Goal: Information Seeking & Learning: Compare options

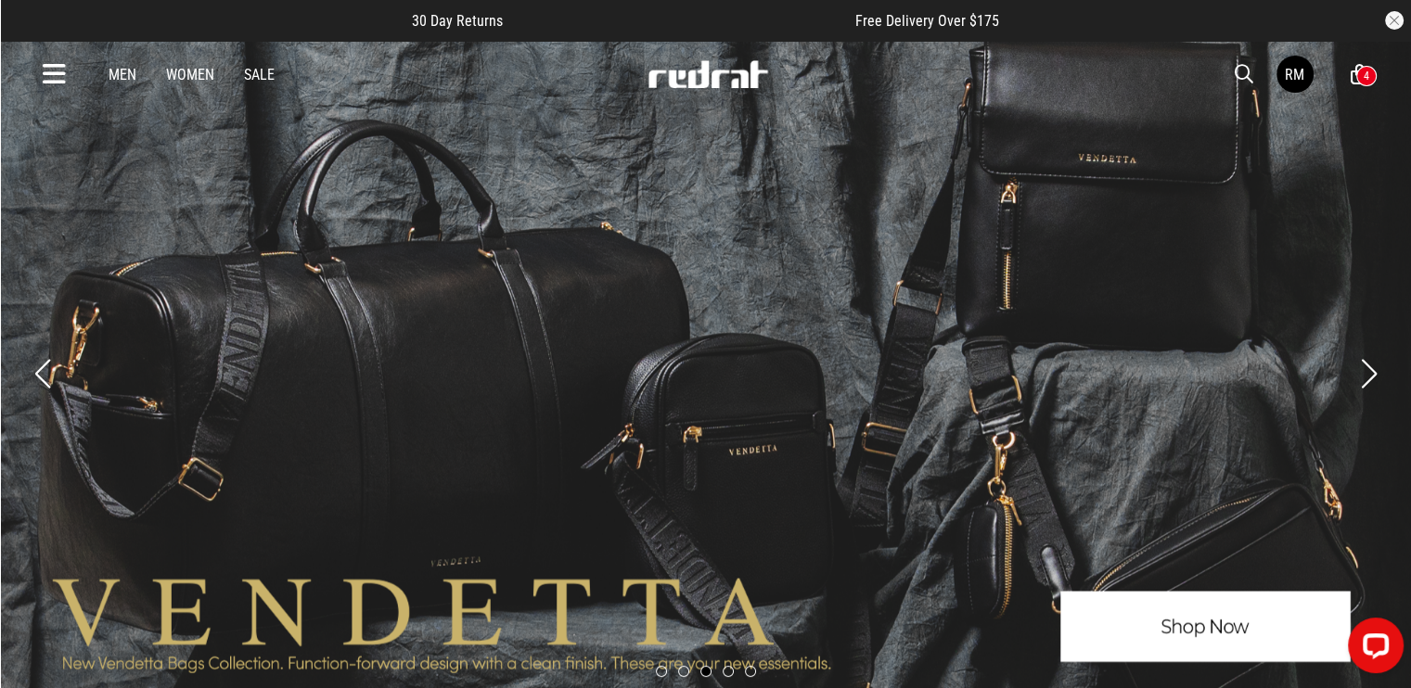
click at [1252, 76] on span "button" at bounding box center [1244, 74] width 19 height 22
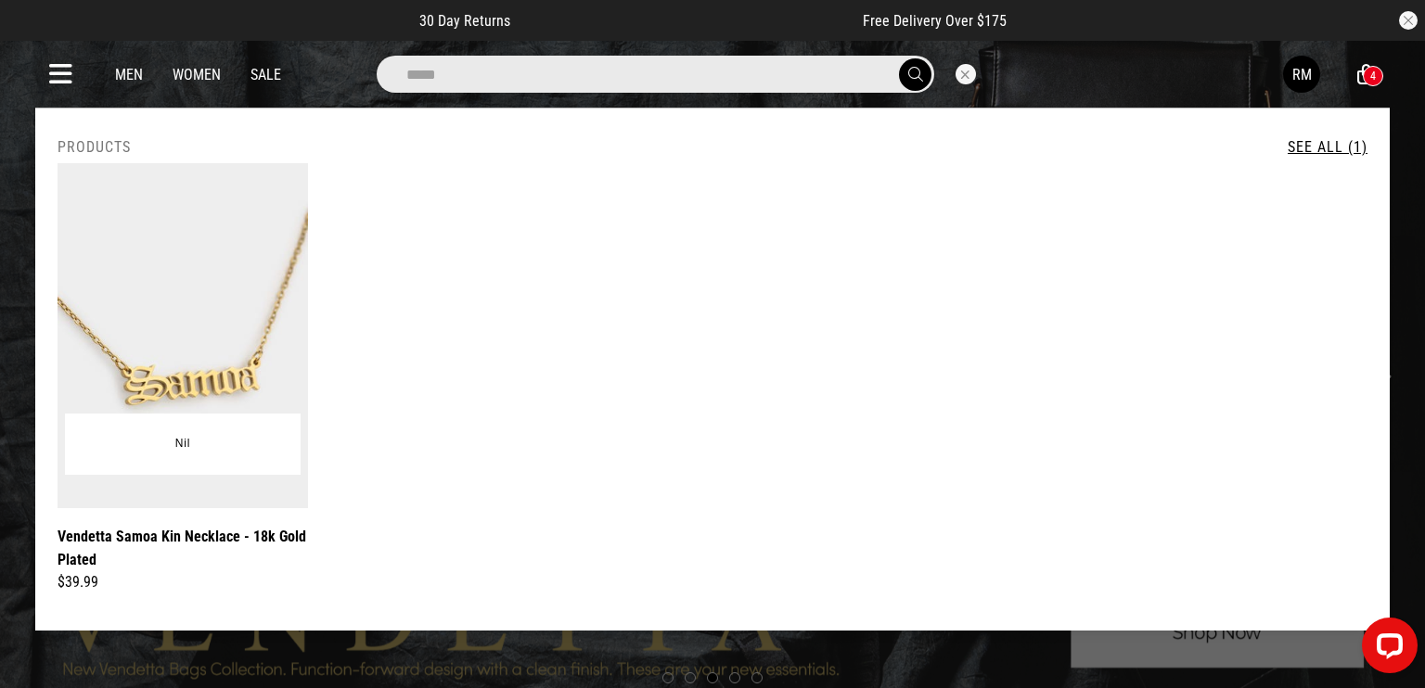
type input "*****"
click at [228, 322] on img at bounding box center [183, 335] width 251 height 345
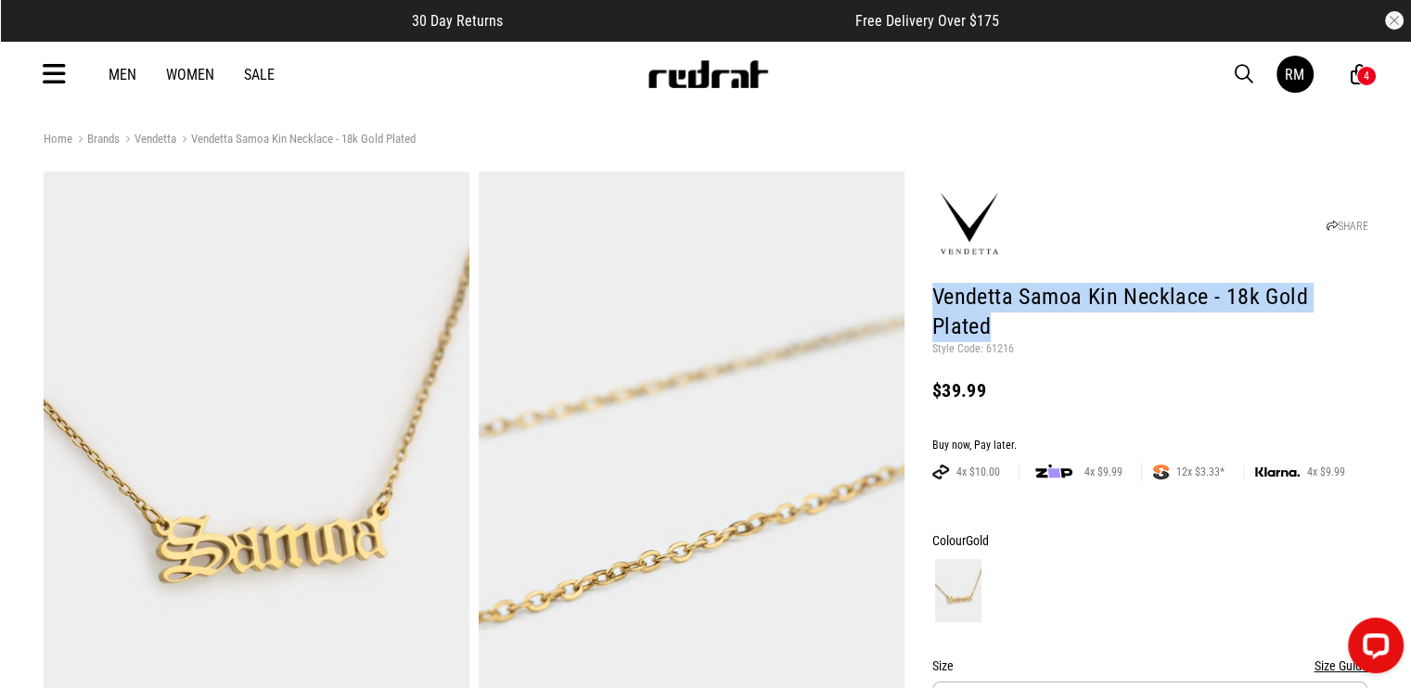
drag, startPoint x: 1372, startPoint y: 300, endPoint x: 922, endPoint y: 300, distance: 450.0
copy h1 "Vendetta Samoa Kin Necklace - 18k Gold Plated"
click at [1072, 308] on h1 "Vendetta Samoa Kin Necklace - 18k Gold Plated" at bounding box center [1150, 312] width 436 height 59
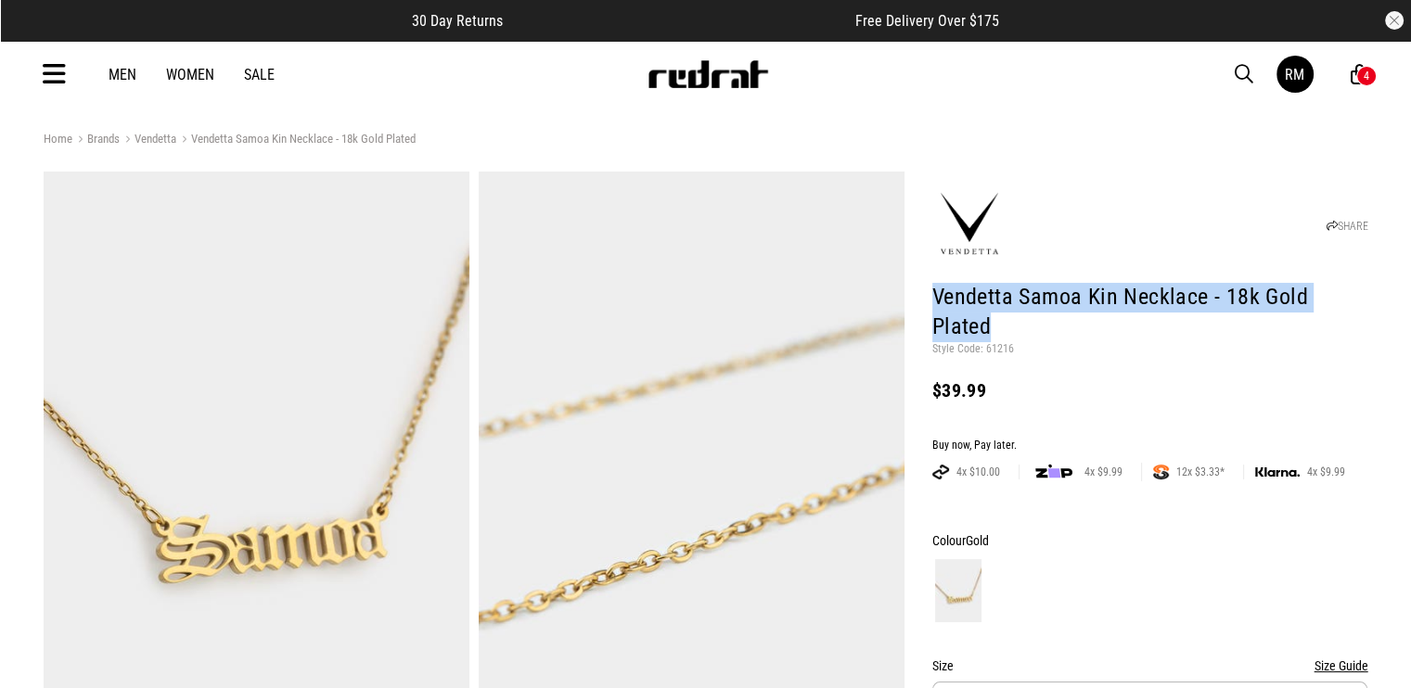
click at [1343, 286] on h1 "Vendetta Samoa Kin Necklace - 18k Gold Plated" at bounding box center [1150, 312] width 436 height 59
drag, startPoint x: 1203, startPoint y: 300, endPoint x: 914, endPoint y: 270, distance: 291.0
click at [932, 288] on h1 "Vendetta Samoa Kin Necklace - 18k Gold Plated" at bounding box center [1150, 312] width 436 height 59
copy h1 "Vendetta Samoa Kin Necklace"
click at [1241, 68] on span "button" at bounding box center [1244, 74] width 19 height 22
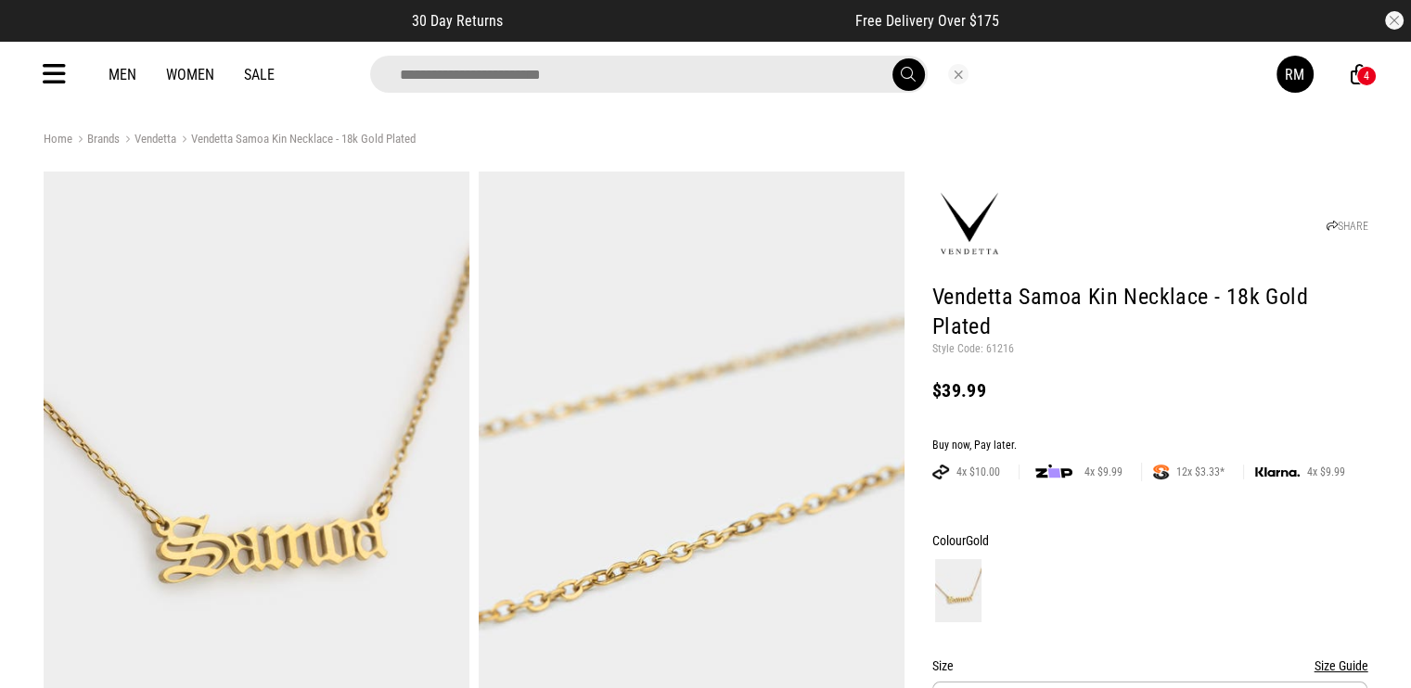
click at [1264, 45] on div "Men Women Sale RM 4" at bounding box center [706, 74] width 1355 height 67
click at [694, 89] on input "search" at bounding box center [649, 74] width 558 height 37
click at [694, 89] on input "**" at bounding box center [649, 74] width 558 height 37
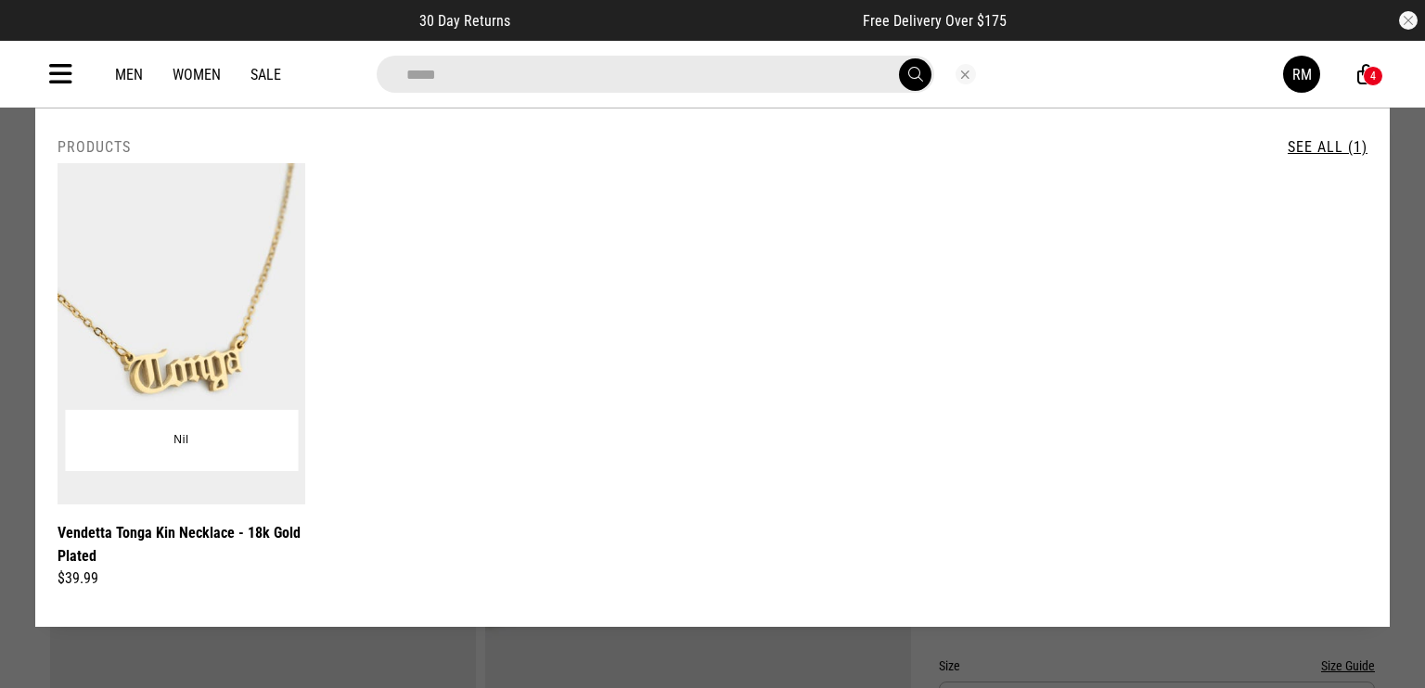
type input "*****"
click at [215, 329] on img at bounding box center [182, 333] width 248 height 341
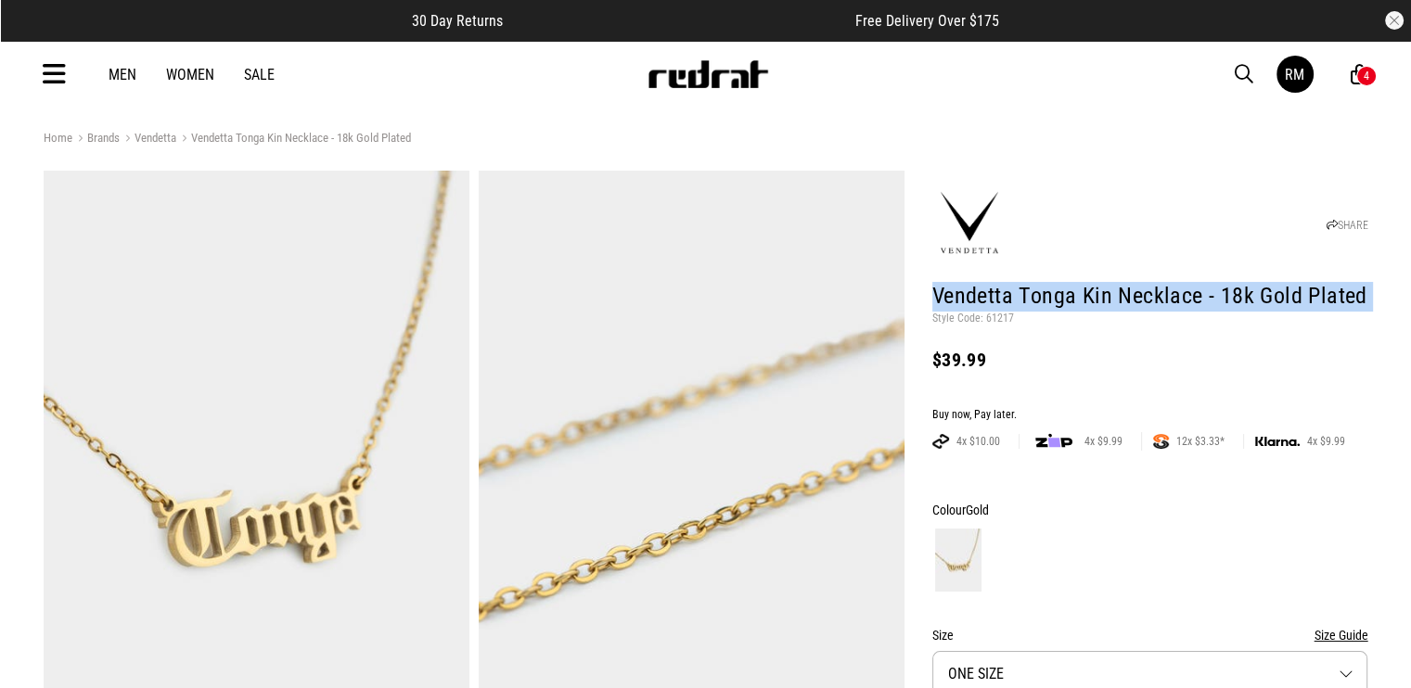
click at [1138, 296] on h1 "Vendetta Tonga Kin Necklace - 18k Gold Plated" at bounding box center [1150, 297] width 436 height 30
click at [1189, 278] on header "SHARE Vendetta Tonga Kin Necklace - 18k Gold Plated Style Code: 61217 $39.99" at bounding box center [1150, 280] width 436 height 211
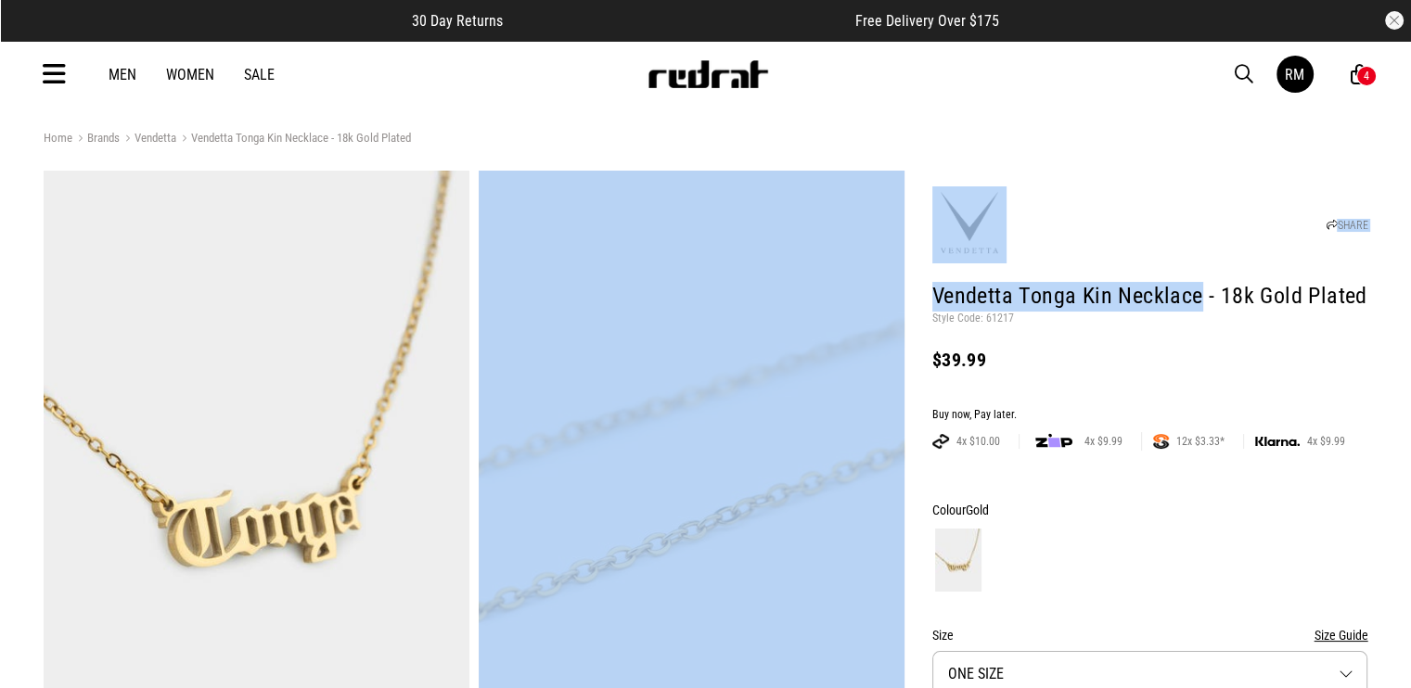
drag, startPoint x: 1198, startPoint y: 296, endPoint x: 894, endPoint y: 289, distance: 303.5
click at [1162, 295] on h1 "Vendetta Tonga Kin Necklace - 18k Gold Plated" at bounding box center [1150, 297] width 436 height 30
click at [1177, 291] on h1 "Vendetta Tonga Kin Necklace - 18k Gold Plated" at bounding box center [1150, 297] width 436 height 30
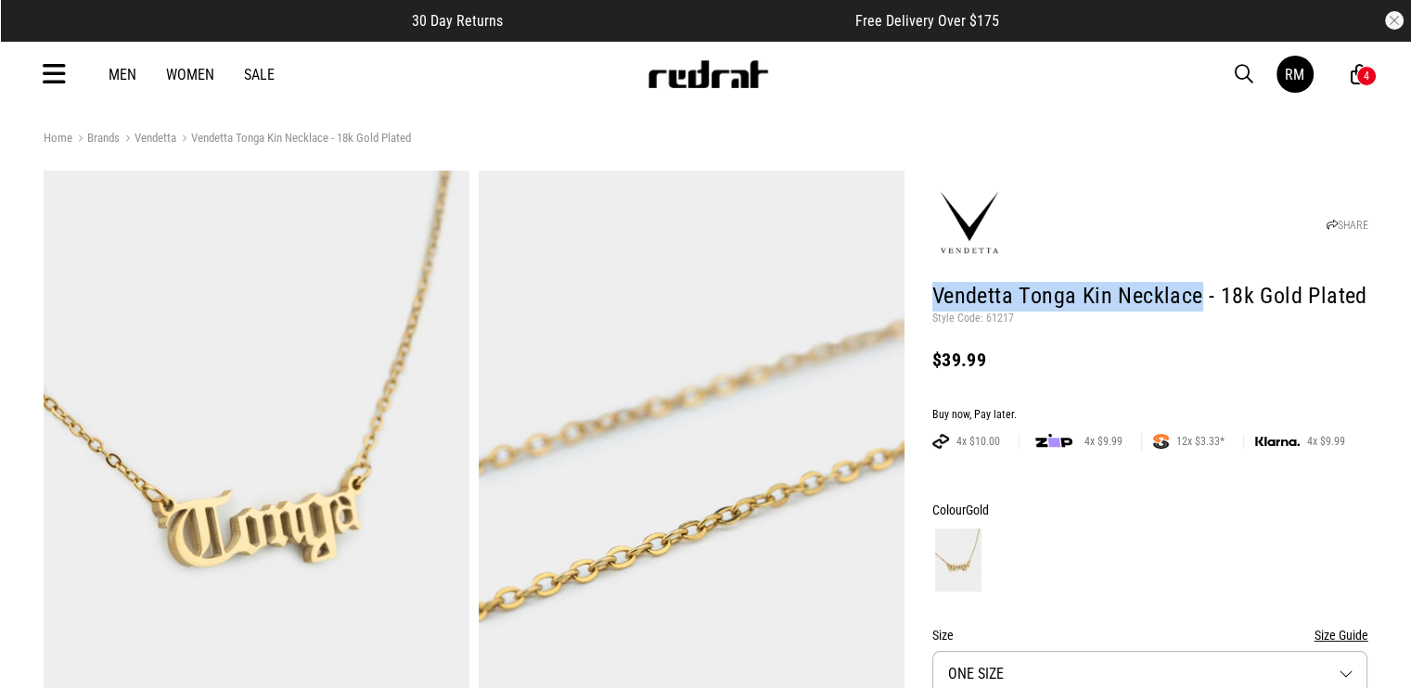
drag, startPoint x: 1197, startPoint y: 296, endPoint x: 913, endPoint y: 297, distance: 283.9
copy h1 "Vendetta Tonga Kin Necklace"
click at [1242, 71] on span "button" at bounding box center [1244, 74] width 19 height 22
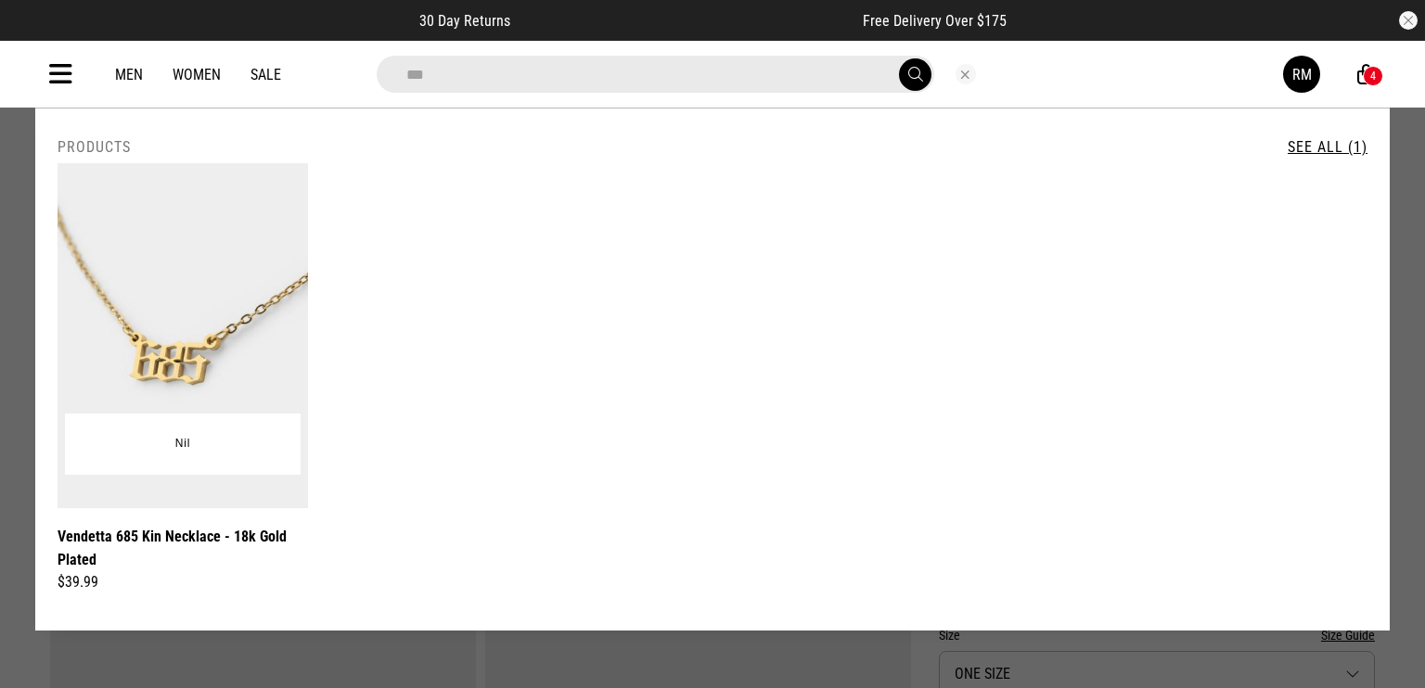
type input "***"
click at [274, 243] on img at bounding box center [183, 335] width 251 height 345
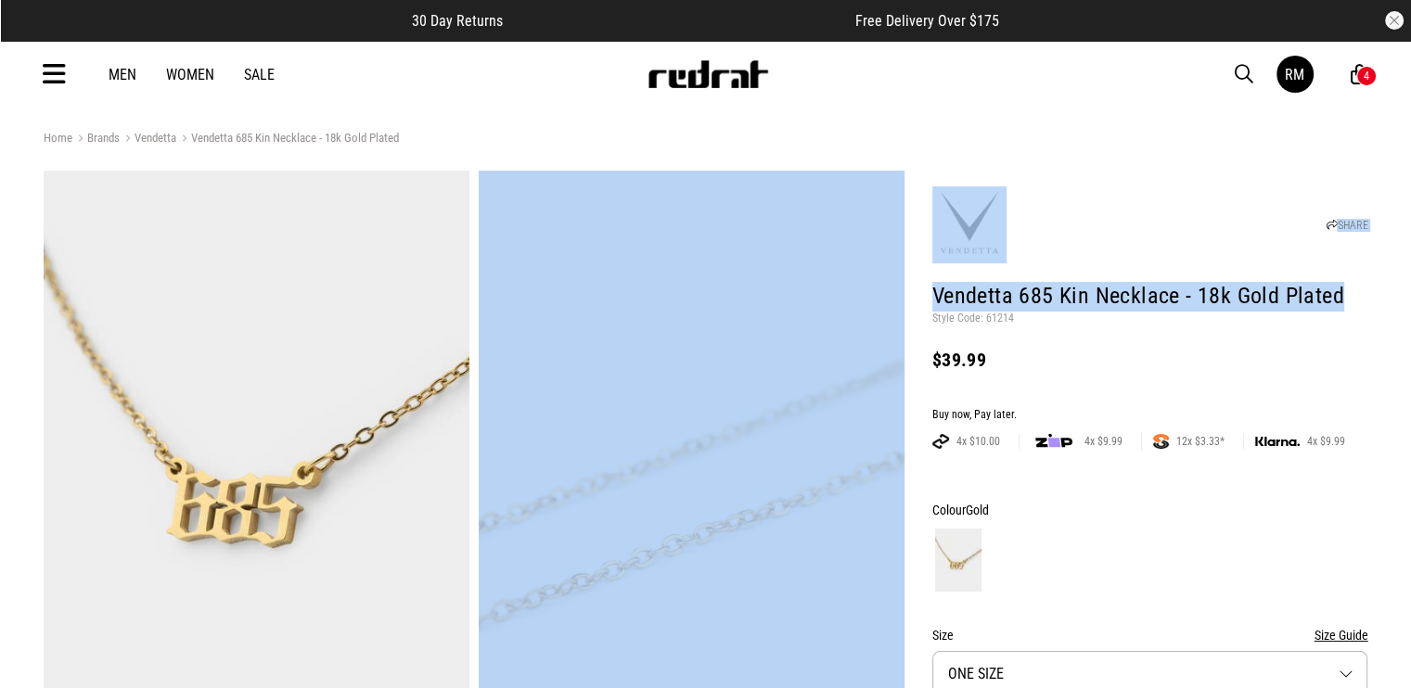
drag, startPoint x: 1126, startPoint y: 309, endPoint x: 1225, endPoint y: 302, distance: 98.6
click at [1127, 309] on h1 "Vendetta 685 Kin Necklace - 18k Gold Plated" at bounding box center [1150, 297] width 436 height 30
click at [1328, 311] on h1 "Vendetta 685 Kin Necklace - 18k Gold Plated" at bounding box center [1150, 297] width 436 height 30
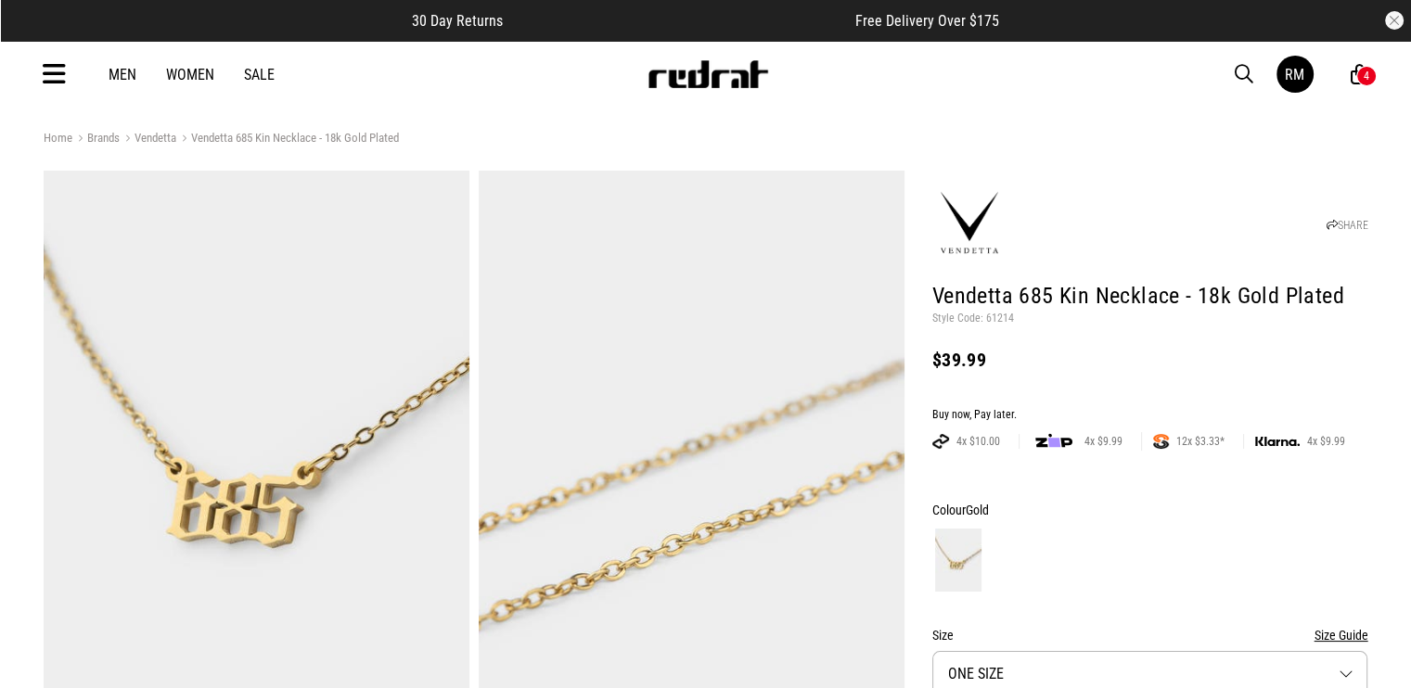
click at [1346, 298] on h1 "Vendetta 685 Kin Necklace - 18k Gold Plated" at bounding box center [1150, 297] width 436 height 30
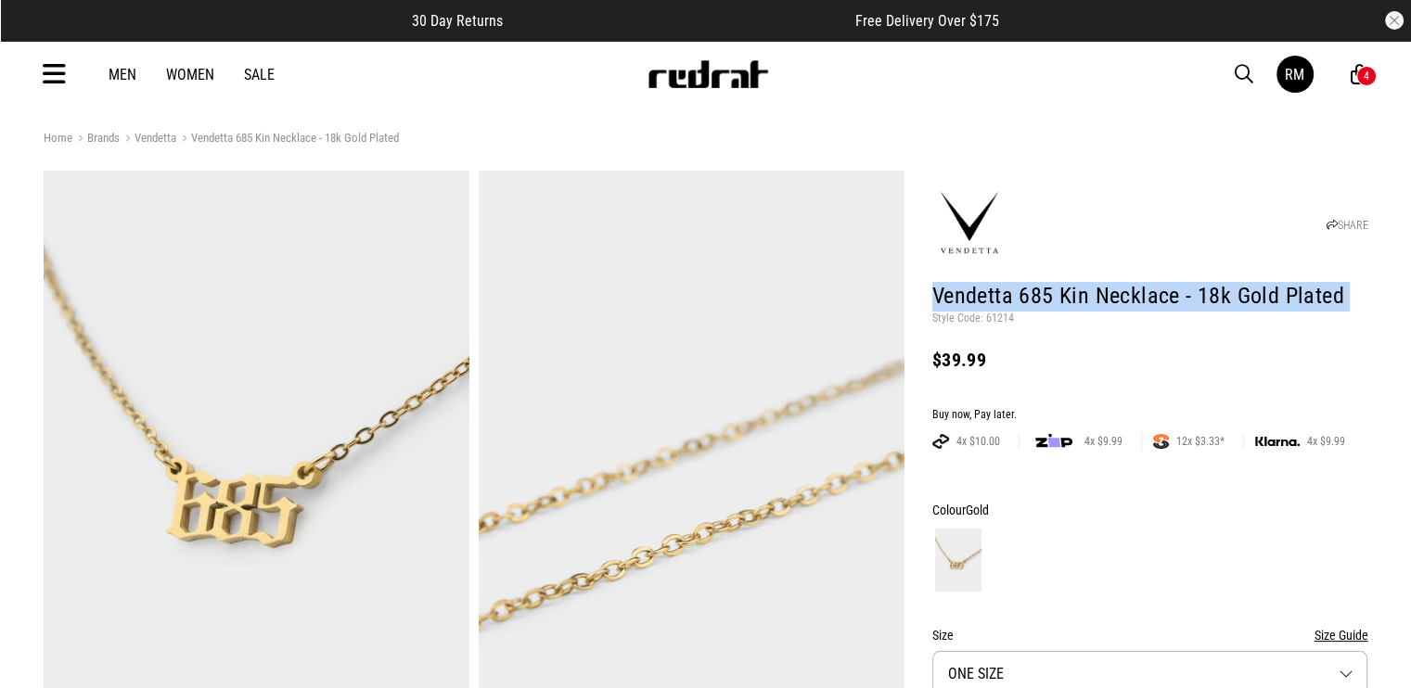
drag, startPoint x: 1344, startPoint y: 300, endPoint x: 956, endPoint y: 289, distance: 388.9
click at [956, 289] on h1 "Vendetta 685 Kin Necklace - 18k Gold Plated" at bounding box center [1150, 297] width 436 height 30
copy header "Vendetta 685 Kin Necklace - 18k Gold Plated"
click at [1138, 291] on h1 "Vendetta 685 Kin Necklace - 18k Gold Plated" at bounding box center [1150, 297] width 436 height 30
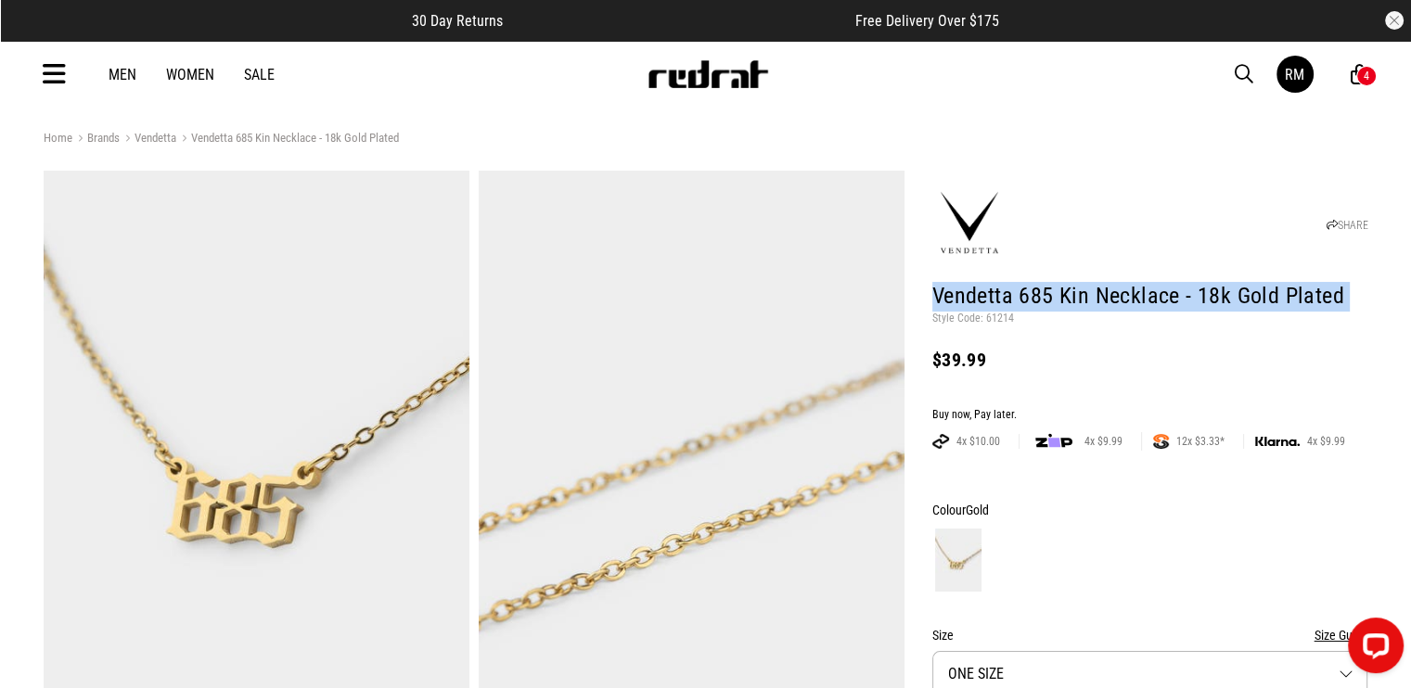
click at [1162, 304] on h1 "Vendetta 685 Kin Necklace - 18k Gold Plated" at bounding box center [1150, 297] width 436 height 30
drag, startPoint x: 1173, startPoint y: 299, endPoint x: 941, endPoint y: 295, distance: 232.0
click at [938, 303] on h1 "Vendetta 685 Kin Necklace - 18k Gold Plated" at bounding box center [1150, 297] width 436 height 30
copy h1 "Vendetta 685 Kin Necklace"
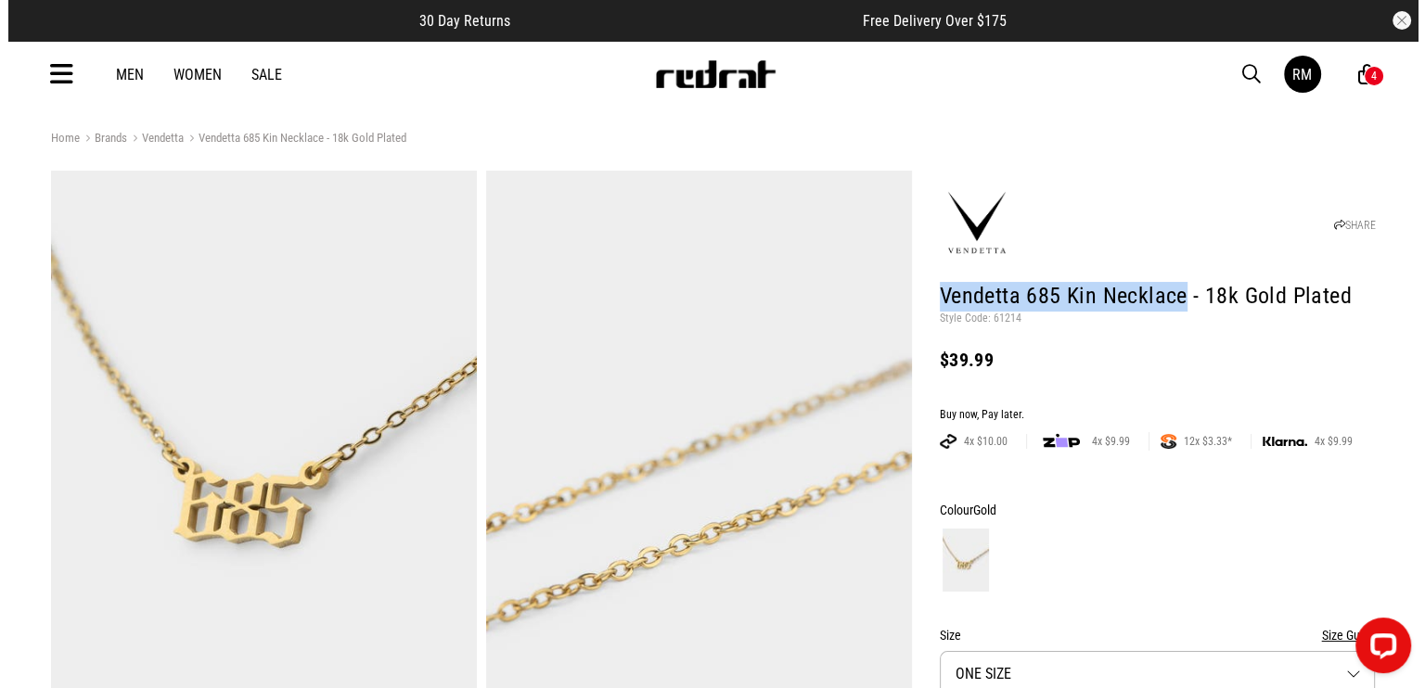
scroll to position [93, 0]
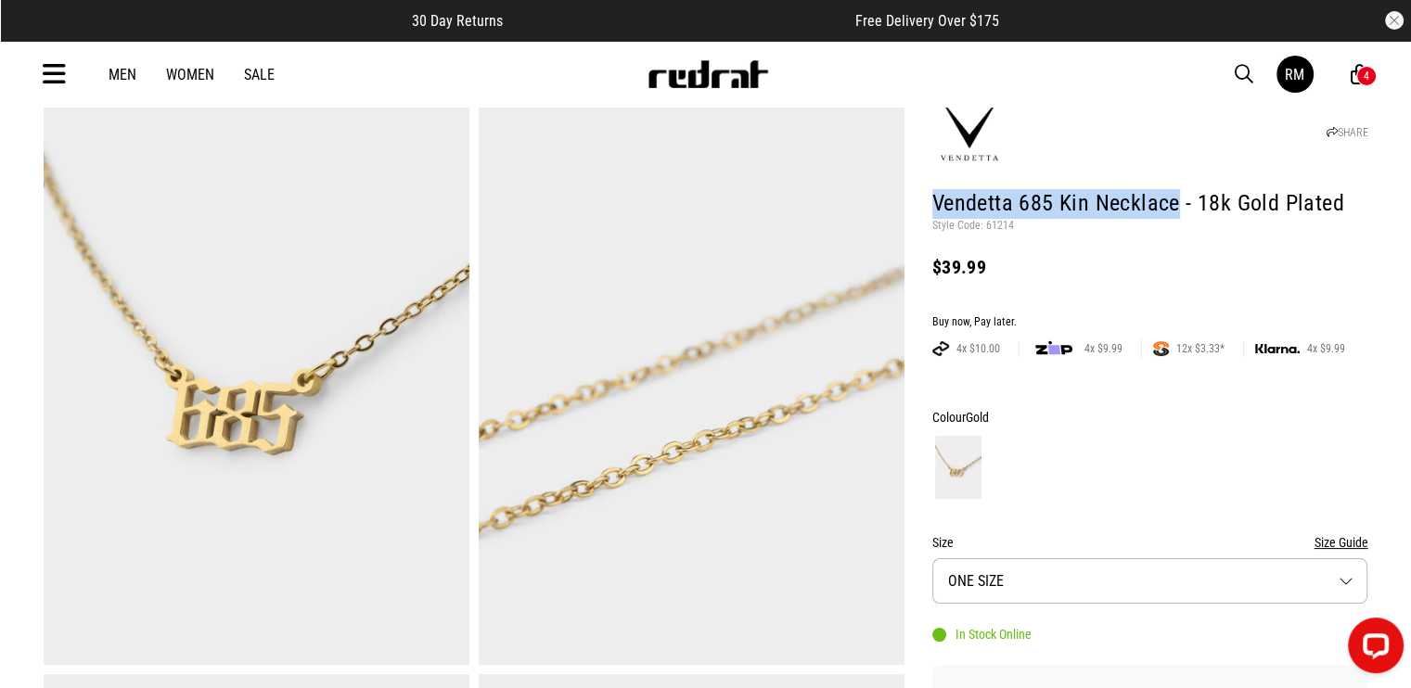
click at [1246, 66] on span "button" at bounding box center [1244, 74] width 19 height 22
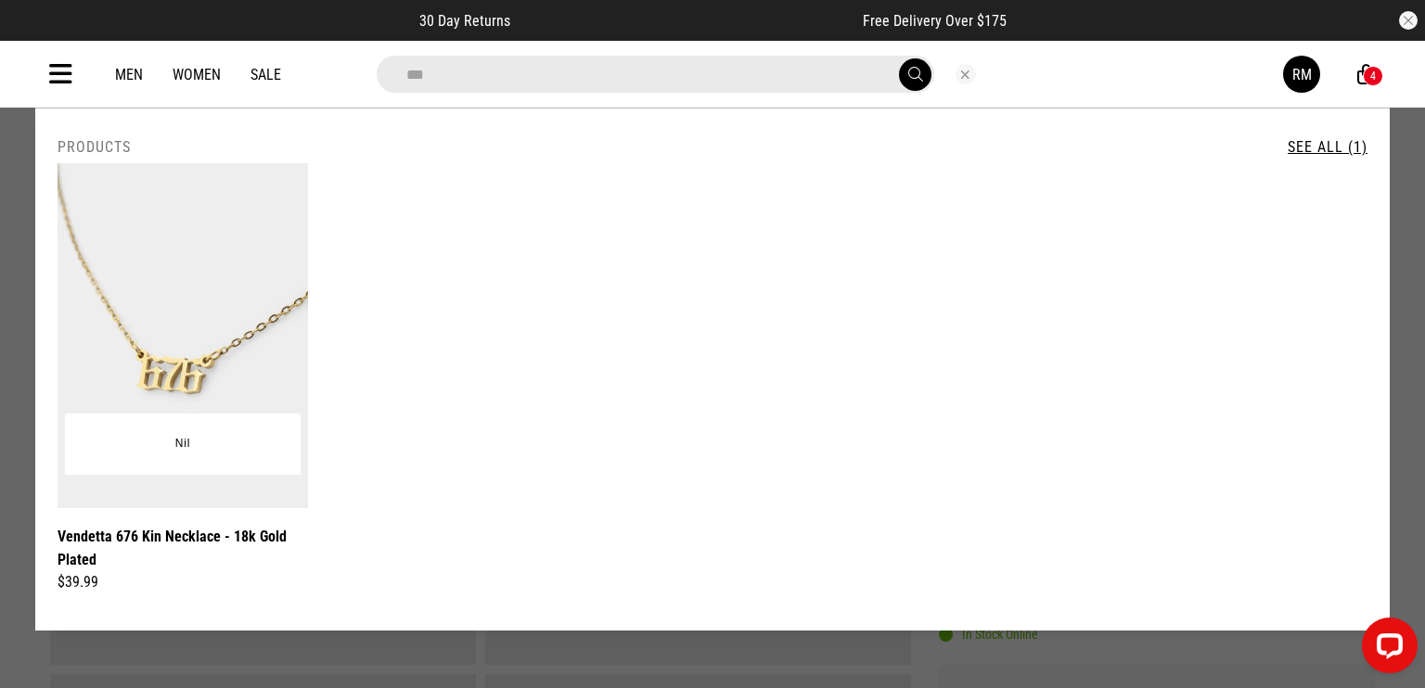
type input "***"
click at [169, 303] on img at bounding box center [183, 335] width 251 height 345
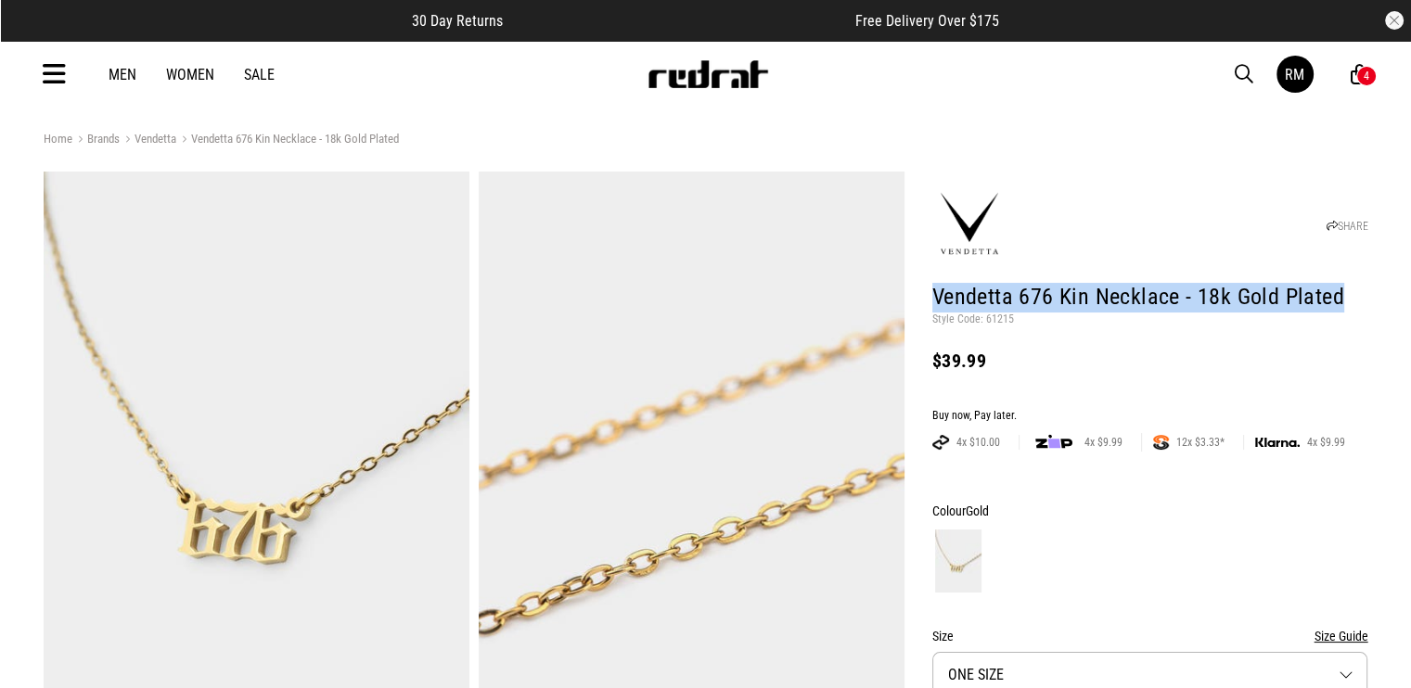
drag, startPoint x: 1318, startPoint y: 297, endPoint x: 917, endPoint y: 298, distance: 400.8
copy h1 "Vendetta 676 Kin Necklace - 18k Gold Plated"
click at [1148, 289] on h1 "Vendetta 676 Kin Necklace - 18k Gold Plated" at bounding box center [1150, 298] width 436 height 30
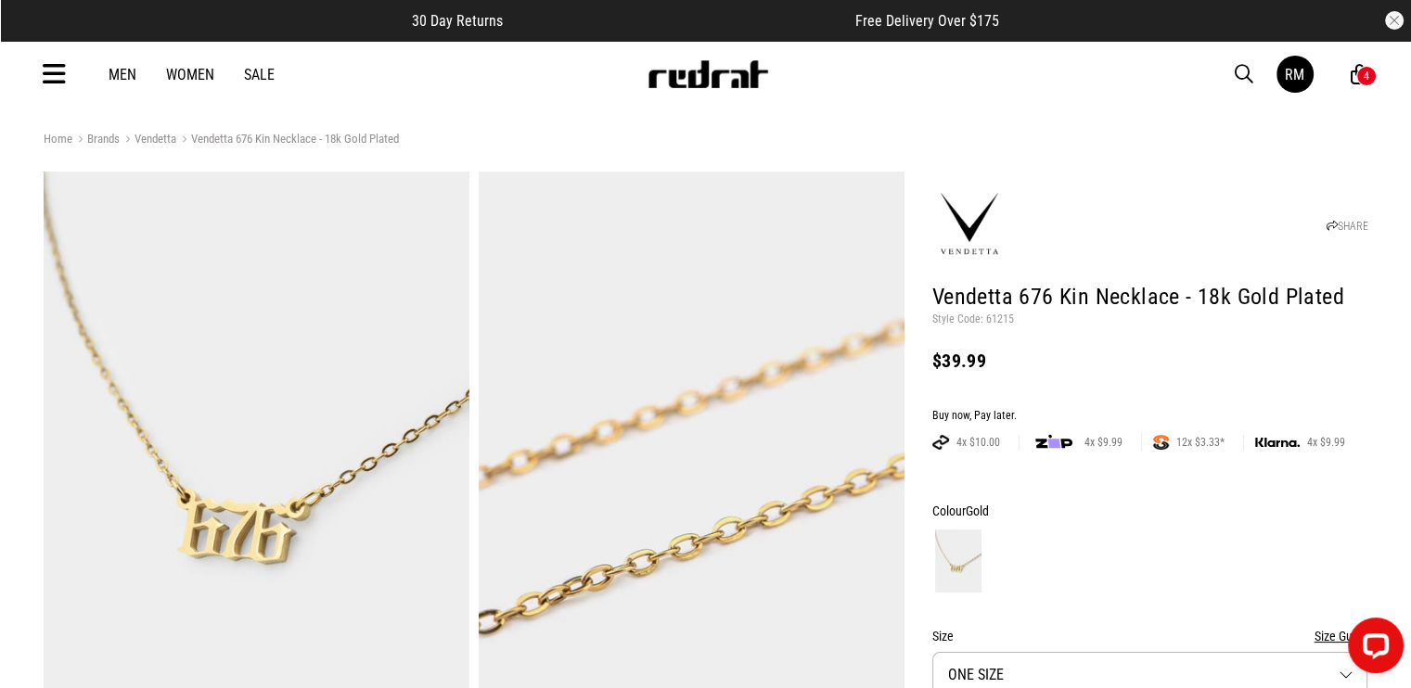
click at [1181, 300] on h1 "Vendetta 676 Kin Necklace - 18k Gold Plated" at bounding box center [1150, 298] width 436 height 30
drag, startPoint x: 1172, startPoint y: 299, endPoint x: 1065, endPoint y: 284, distance: 107.7
click at [1251, 284] on h1 "Vendetta 676 Kin Necklace - 18k Gold Plated" at bounding box center [1150, 298] width 436 height 30
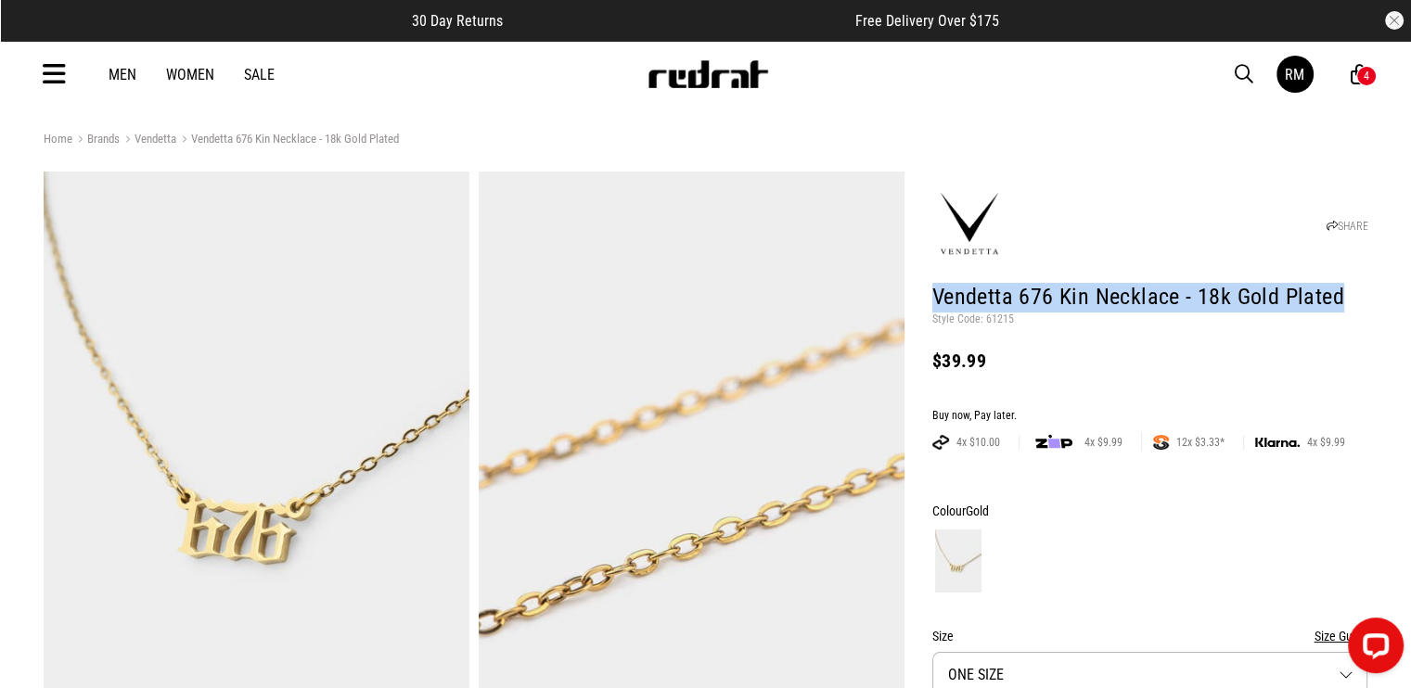
drag, startPoint x: 1341, startPoint y: 300, endPoint x: 932, endPoint y: 307, distance: 409.2
click at [932, 307] on h1 "Vendetta 676 Kin Necklace - 18k Gold Plated" at bounding box center [1150, 298] width 436 height 30
copy h1 "Vendetta 676 Kin Necklace - 18k Gold Plated"
click at [1169, 307] on h1 "Vendetta 676 Kin Necklace - 18k Gold Plated" at bounding box center [1150, 298] width 436 height 30
click at [1206, 307] on h1 "Vendetta 676 Kin Necklace - 18k Gold Plated" at bounding box center [1150, 298] width 436 height 30
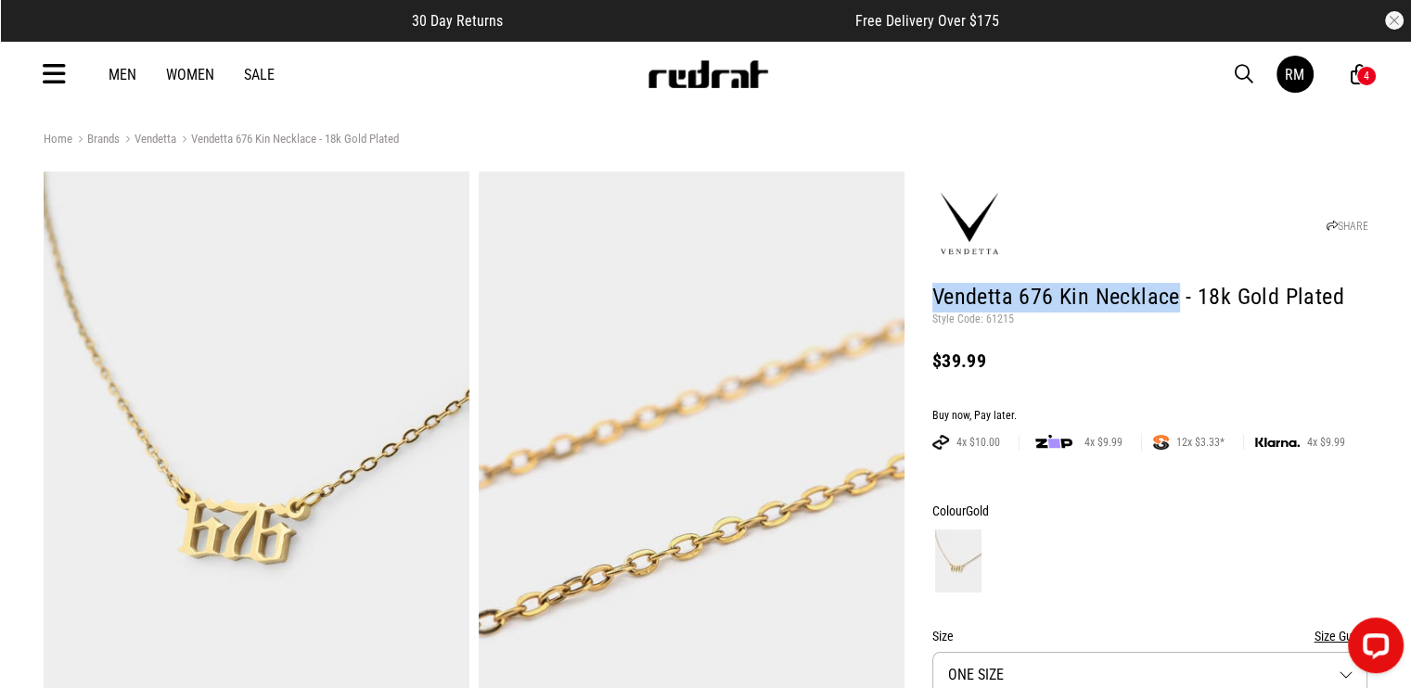
drag, startPoint x: 1176, startPoint y: 295, endPoint x: 934, endPoint y: 289, distance: 242.2
click at [934, 289] on h1 "Vendetta 676 Kin Necklace - 18k Gold Plated" at bounding box center [1150, 298] width 436 height 30
copy h1 "Vendetta 676 Kin Necklace"
click at [1362, 289] on h1 "Vendetta 676 Kin Necklace - 18k Gold Plated" at bounding box center [1150, 298] width 436 height 30
drag, startPoint x: 1018, startPoint y: 284, endPoint x: 935, endPoint y: 289, distance: 82.8
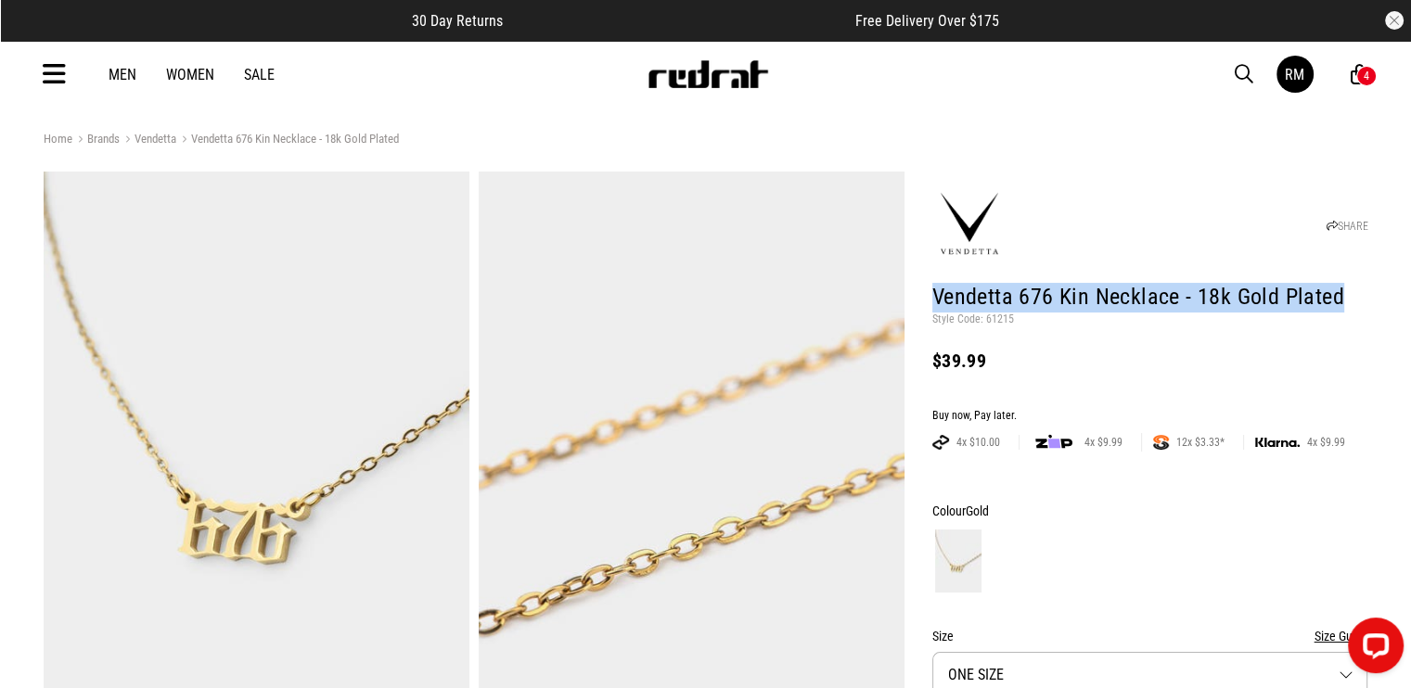
click at [934, 289] on h1 "Vendetta 676 Kin Necklace - 18k Gold Plated" at bounding box center [1150, 298] width 436 height 30
copy h1 "Vendetta 676 Kin Necklace - 18k Gold Plated"
click at [1177, 81] on div "Men Women Sale RM Hi, Red Rat New Back Footwear Back Mens Back Womens Back Yout…" at bounding box center [706, 74] width 1355 height 67
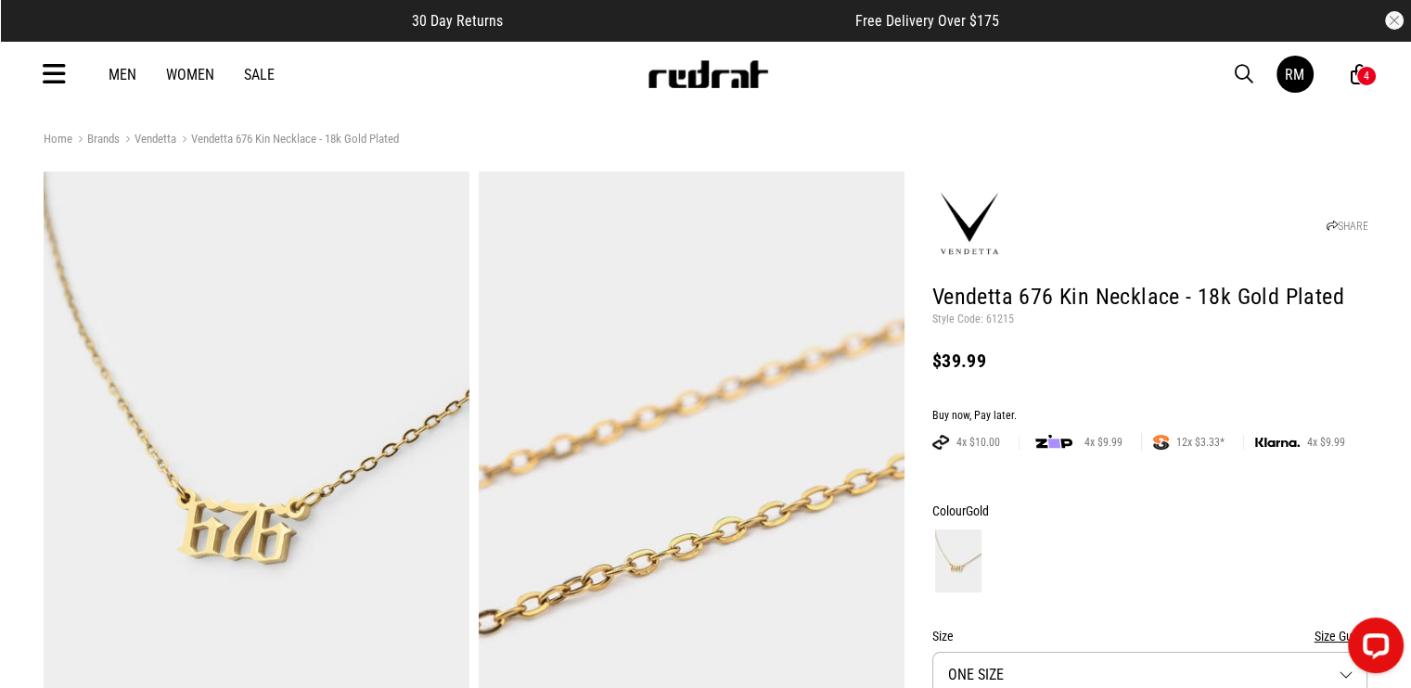
drag, startPoint x: 1231, startPoint y: 71, endPoint x: 1241, endPoint y: 77, distance: 10.8
click at [1231, 72] on div "Men Women Sale RM Hi, Red Rat New Back Footwear Back Mens Back Womens Back Yout…" at bounding box center [706, 74] width 1355 height 67
click at [1241, 77] on span "button" at bounding box center [1244, 74] width 19 height 22
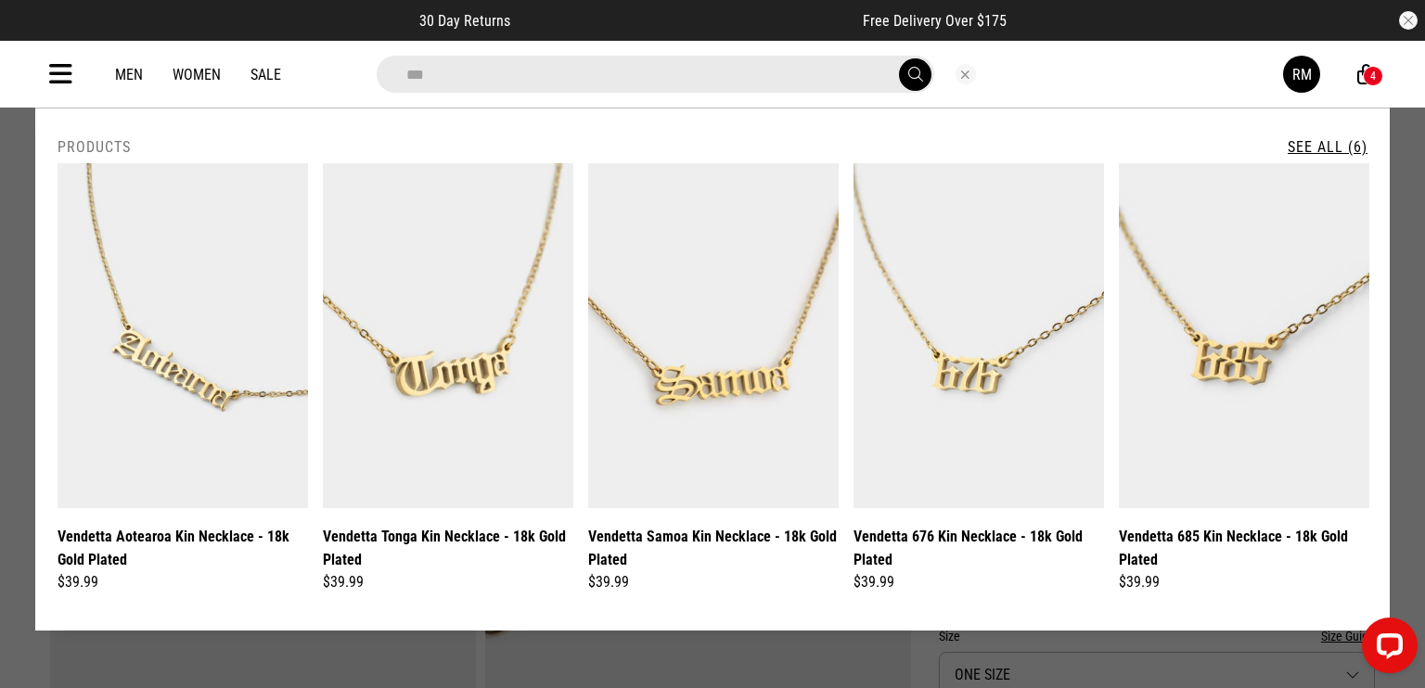
type input "***"
click at [1327, 153] on link "See All (6)" at bounding box center [1328, 147] width 80 height 18
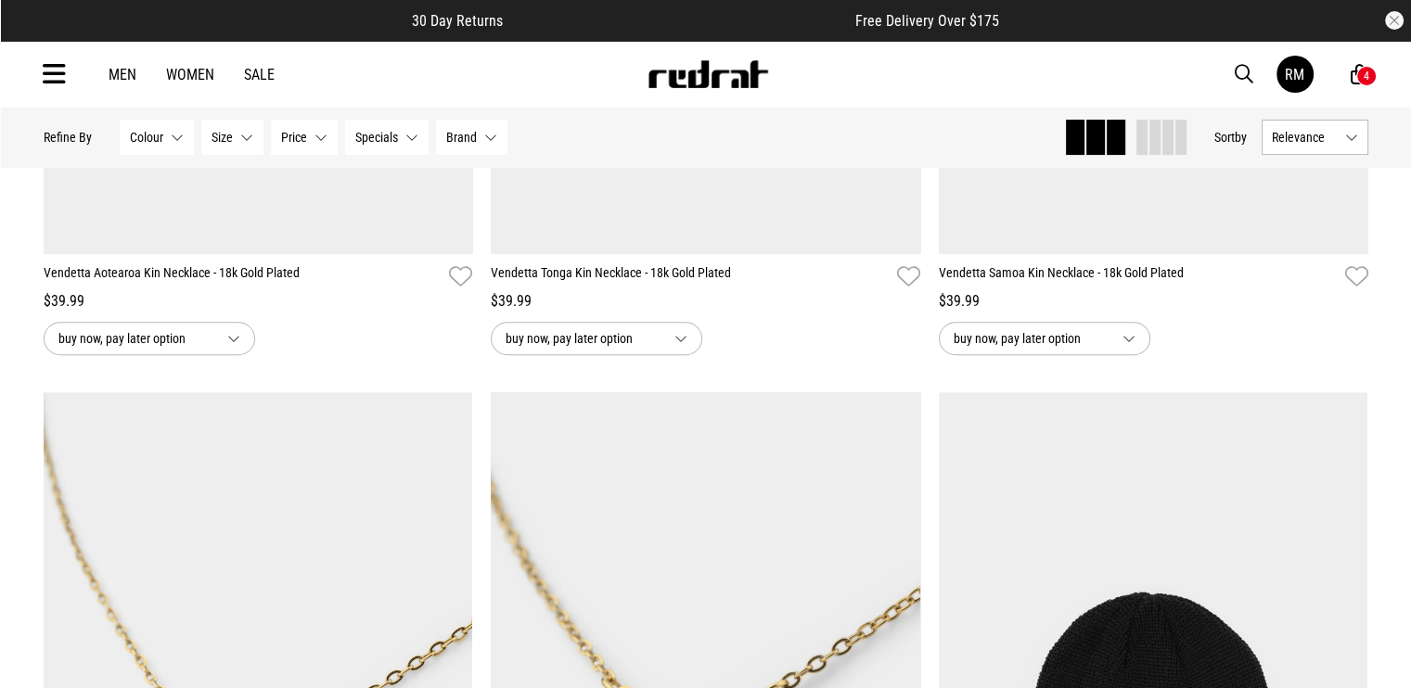
scroll to position [649, 0]
click at [730, 470] on img at bounding box center [706, 692] width 430 height 601
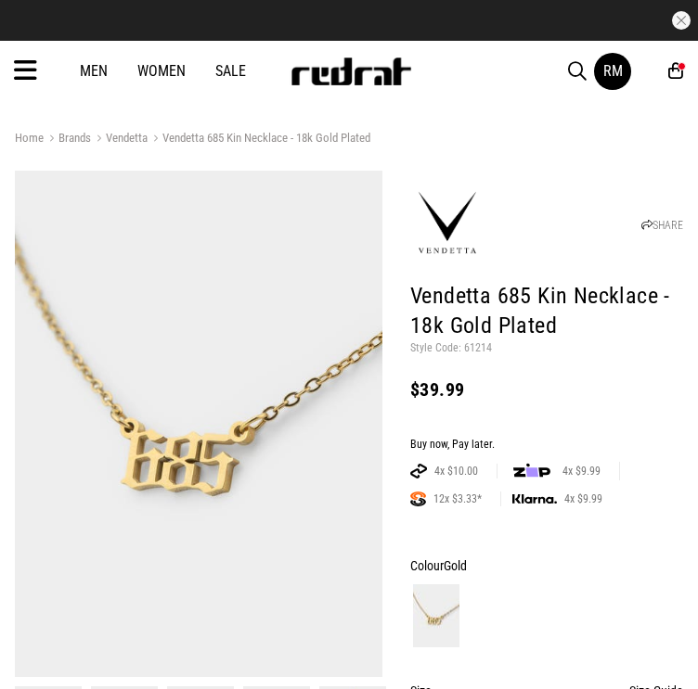
click at [475, 345] on p "Style Code: 61214" at bounding box center [546, 348] width 273 height 15
drag, startPoint x: 475, startPoint y: 345, endPoint x: 315, endPoint y: 389, distance: 166.3
click at [475, 345] on p "Style Code: 61214" at bounding box center [546, 348] width 273 height 15
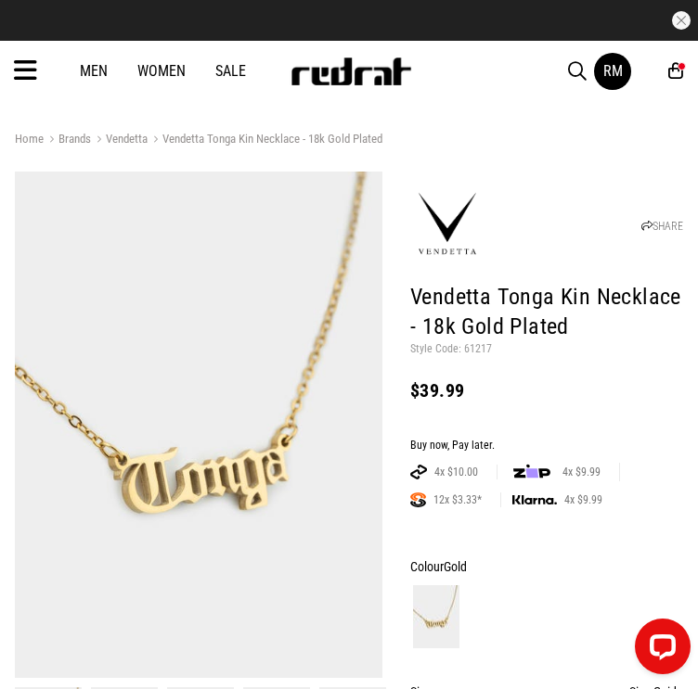
click at [471, 346] on p "Style Code: 61217" at bounding box center [546, 349] width 273 height 15
click at [464, 351] on p "Style Code: 61217" at bounding box center [546, 349] width 273 height 15
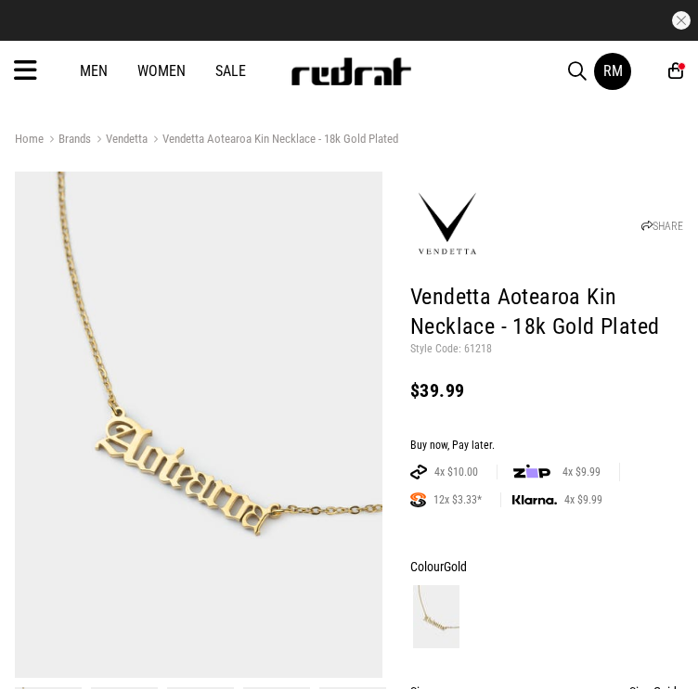
click at [480, 347] on p "Style Code: 61218" at bounding box center [546, 349] width 273 height 15
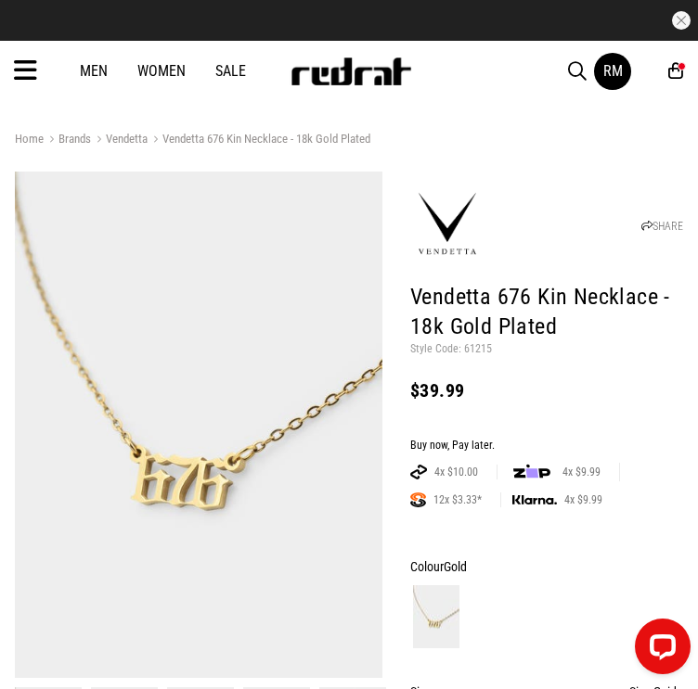
click at [473, 351] on p "Style Code: 61215" at bounding box center [546, 349] width 273 height 15
click at [473, 350] on p "Style Code: 61215" at bounding box center [546, 349] width 273 height 15
copy p "61215"
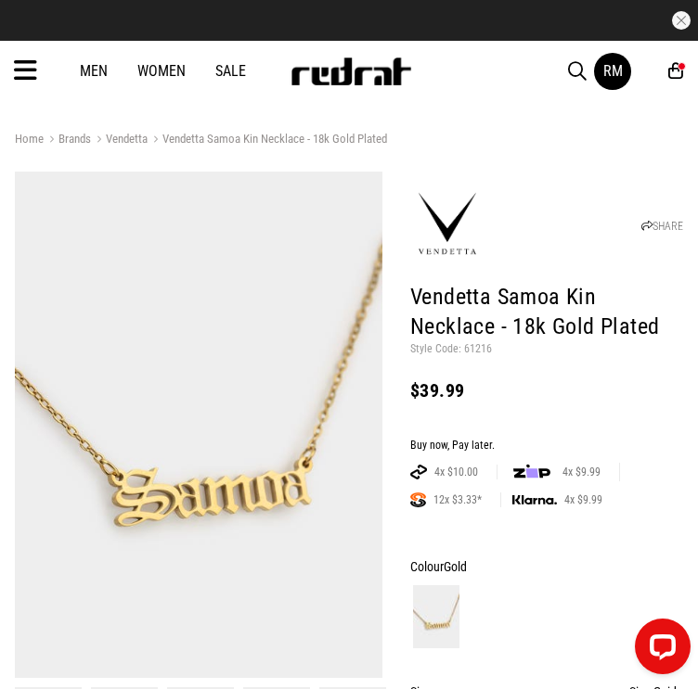
click at [471, 346] on p "Style Code: 61216" at bounding box center [546, 349] width 273 height 15
